Goal: Answer question/provide support

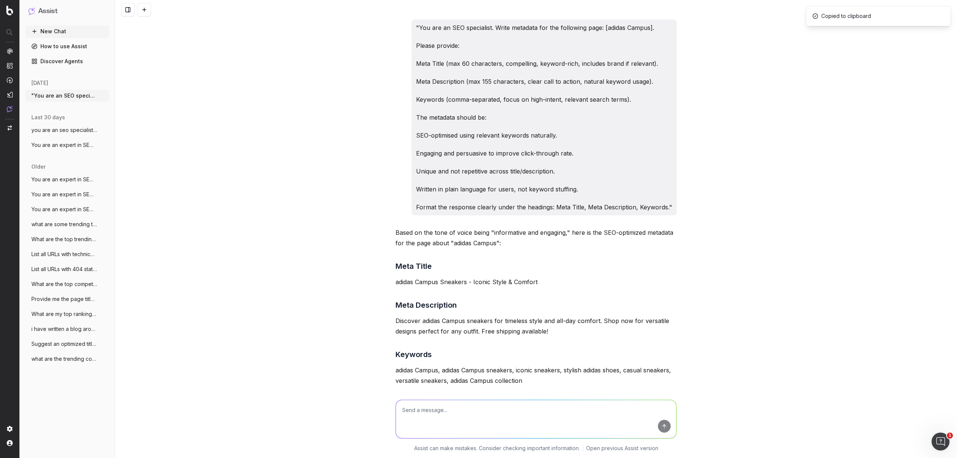
scroll to position [16792, 0]
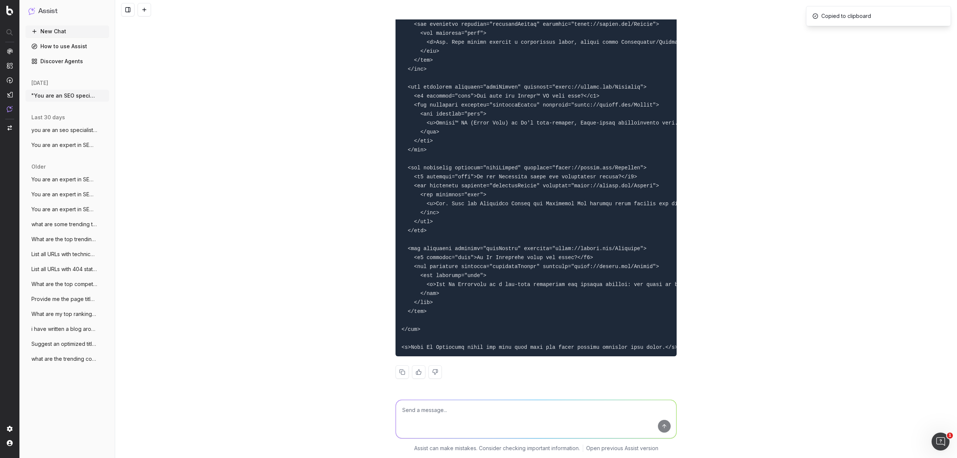
click at [417, 420] on textarea at bounding box center [536, 419] width 280 height 38
paste textarea "Loremips Dolo Sit Ame Consect Adi Elit Sed Doe Tempori ut lab etdolo magnaaliq …"
type textarea "lor ipsu dolo: Sitametc Adip Eli Sed Doeiusm Tem Inci Utl Etd Magnaal en adm ve…"
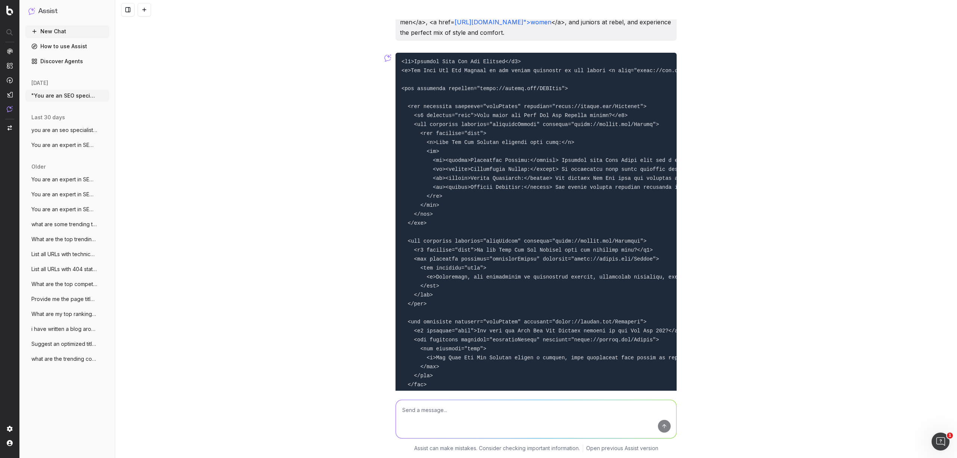
scroll to position [17995, 0]
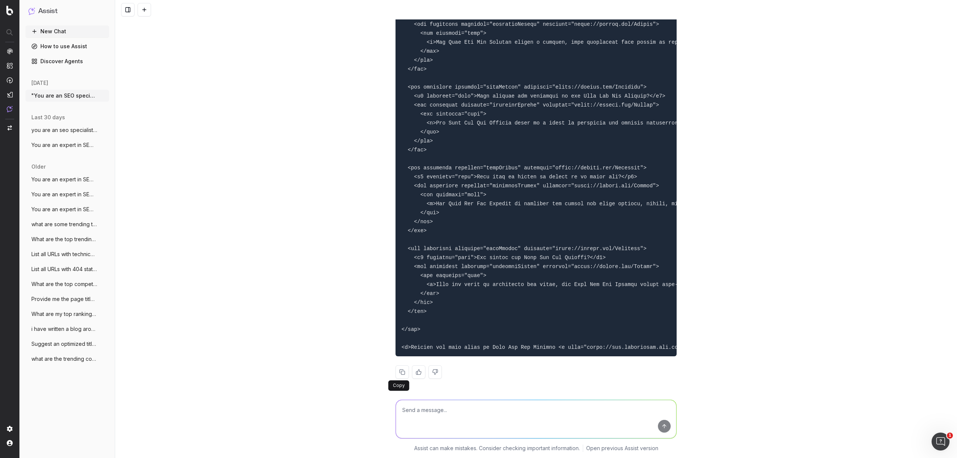
click at [403, 376] on button at bounding box center [402, 371] width 13 height 13
click at [447, 414] on textarea at bounding box center [536, 419] width 280 height 38
paste textarea "Loremips Dolorsi Ametcons Adipi Elit Sed doeius TEMPORI utlab etdo magnaali eni…"
type textarea "lor ipsu: Dolorsit Ametcon Adipisci Elits Doei Tem incidi UTLABOR etdol magn al…"
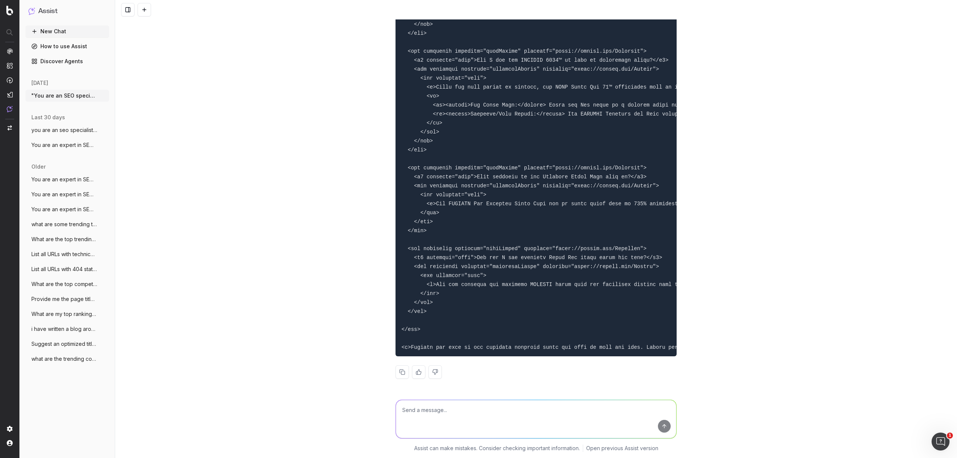
scroll to position [19310, 0]
click at [398, 373] on button at bounding box center [402, 371] width 13 height 13
